Goal: Navigation & Orientation: Find specific page/section

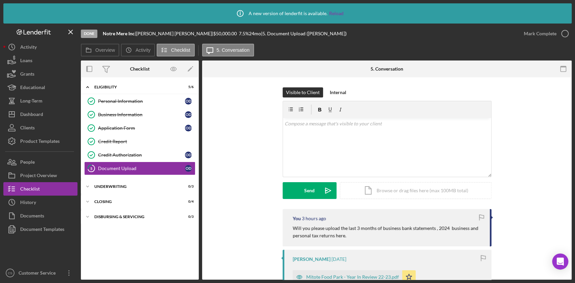
scroll to position [531, 0]
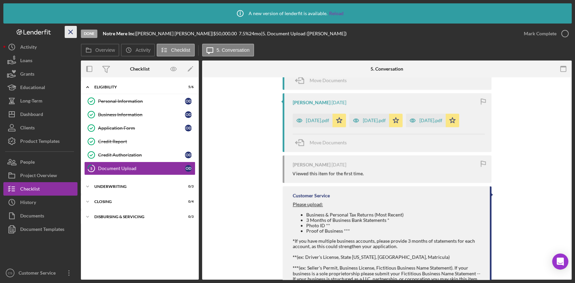
click at [73, 30] on icon "Icon/Menu Close" at bounding box center [70, 32] width 15 height 15
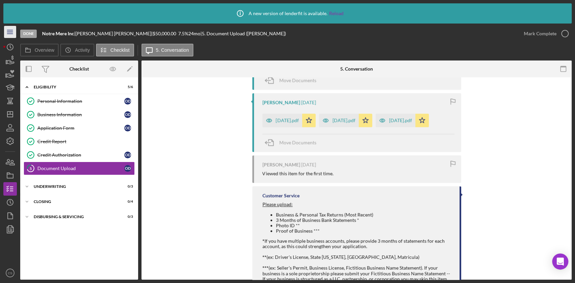
click at [9, 30] on line "button" at bounding box center [9, 30] width 5 height 0
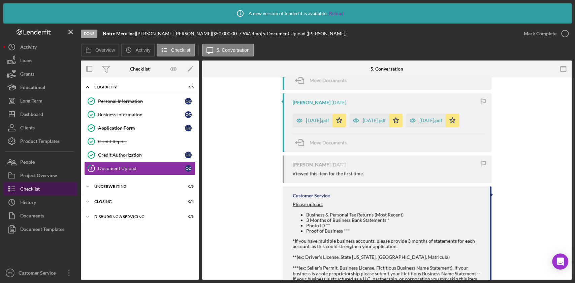
click at [27, 182] on div "Checklist" at bounding box center [30, 189] width 20 height 15
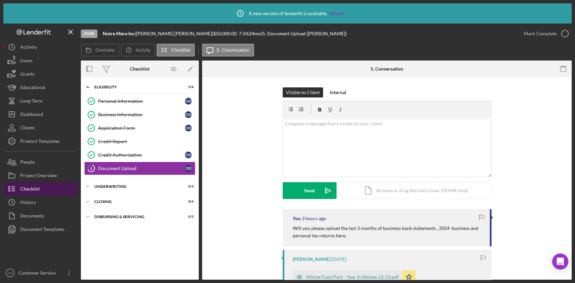
click at [29, 187] on div "Checklist" at bounding box center [30, 189] width 20 height 15
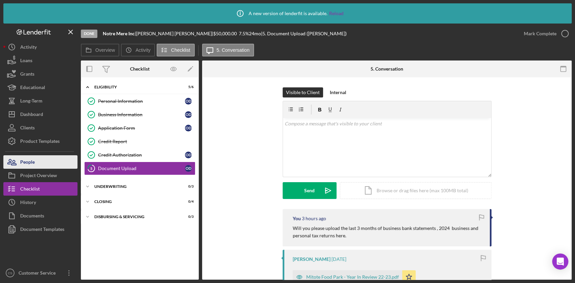
click at [23, 160] on div "People" at bounding box center [27, 163] width 14 height 15
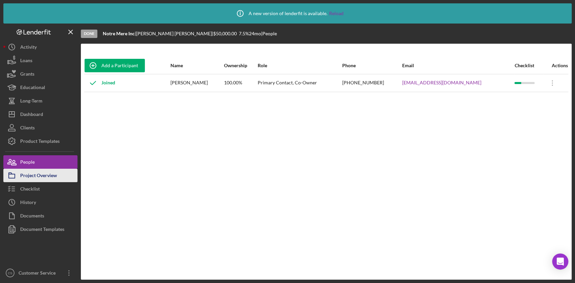
click at [30, 179] on div "Project Overview" at bounding box center [38, 176] width 37 height 15
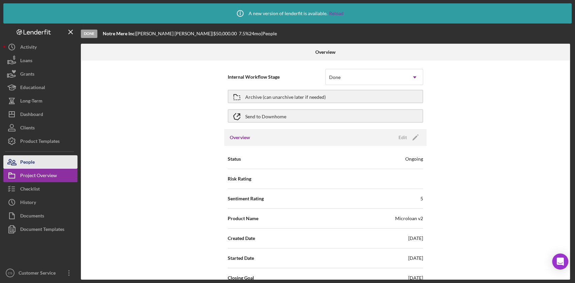
click at [35, 158] on button "People" at bounding box center [40, 162] width 74 height 13
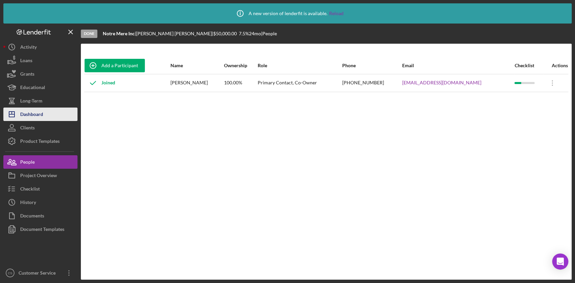
click at [35, 112] on div "Dashboard" at bounding box center [31, 115] width 23 height 15
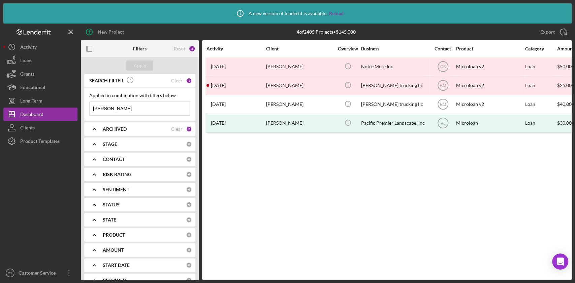
click at [119, 110] on input "[PERSON_NAME]" at bounding box center [140, 108] width 100 height 13
type input "o"
type input "j"
